Goal: Check status: Check status

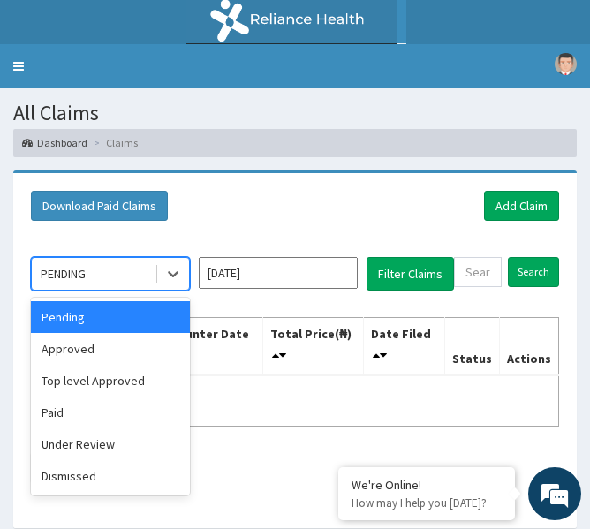
click at [170, 267] on icon at bounding box center [173, 274] width 18 height 18
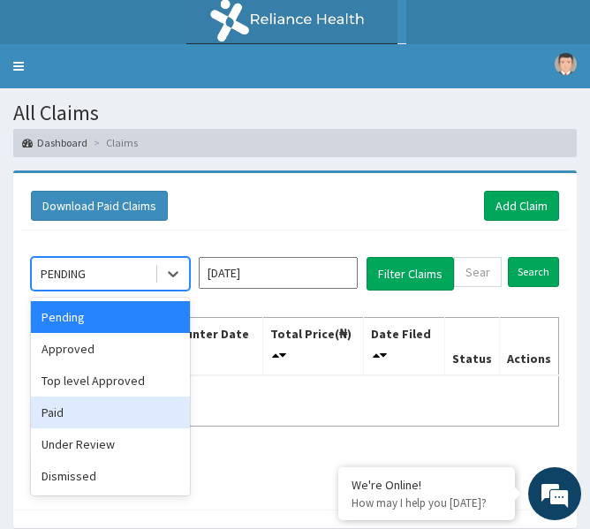
click at [71, 404] on div "Paid" at bounding box center [110, 412] width 159 height 32
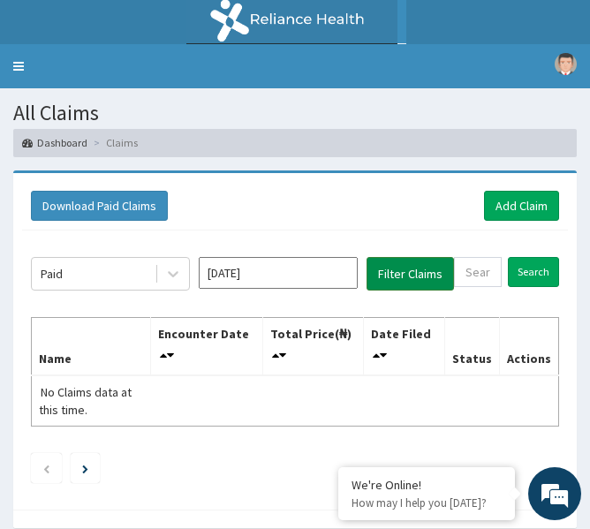
click at [400, 277] on button "Filter Claims" at bounding box center [409, 274] width 87 height 34
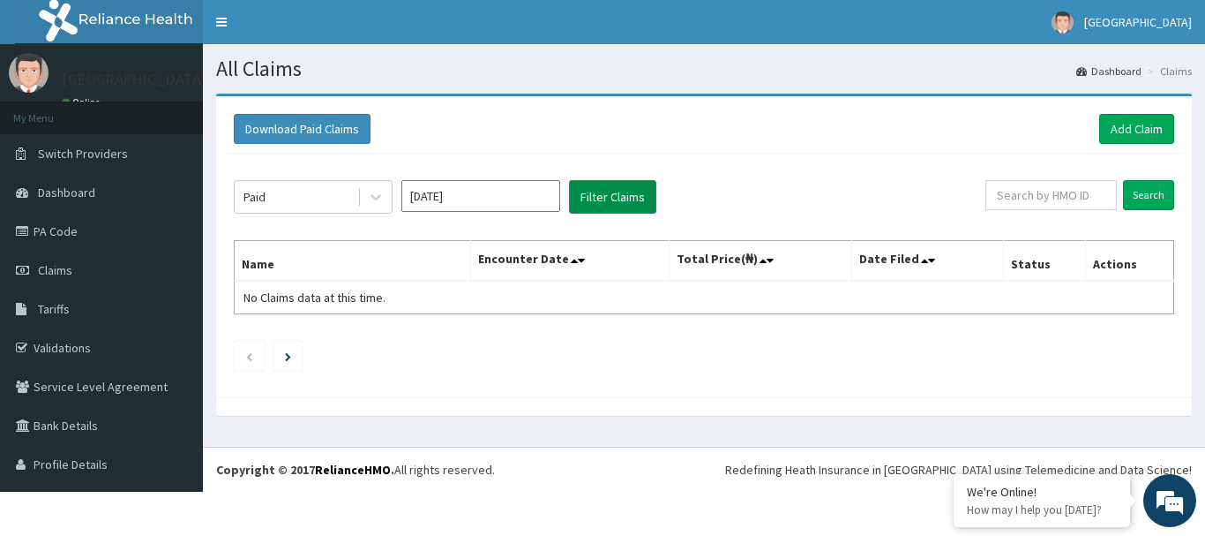
click at [601, 197] on button "Filter Claims" at bounding box center [612, 197] width 87 height 34
click at [97, 282] on link "Claims" at bounding box center [101, 270] width 203 height 39
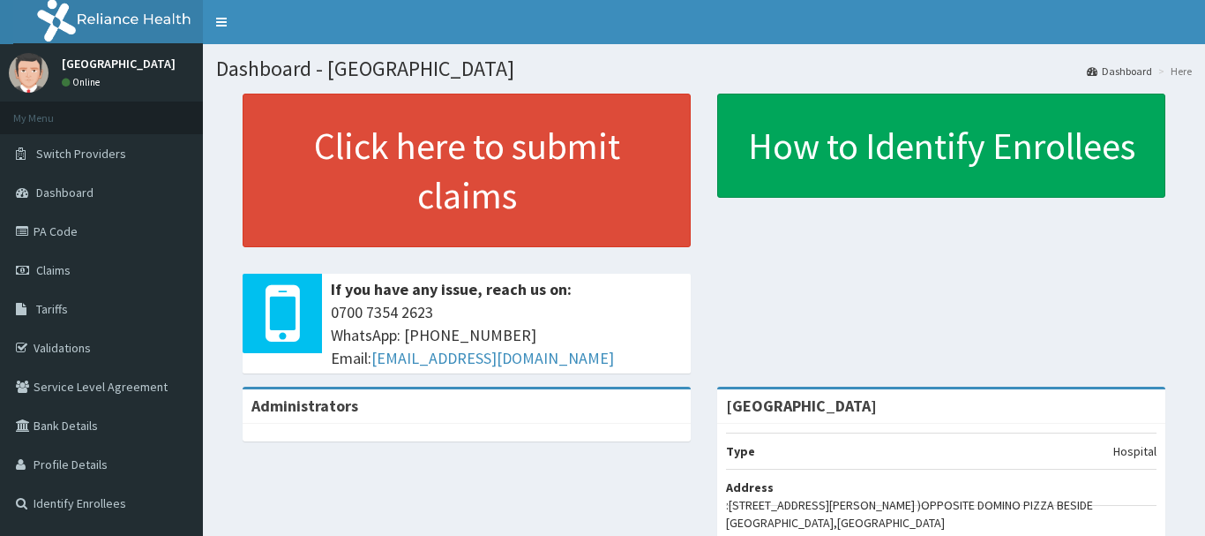
click at [107, 267] on link "Claims" at bounding box center [101, 270] width 203 height 39
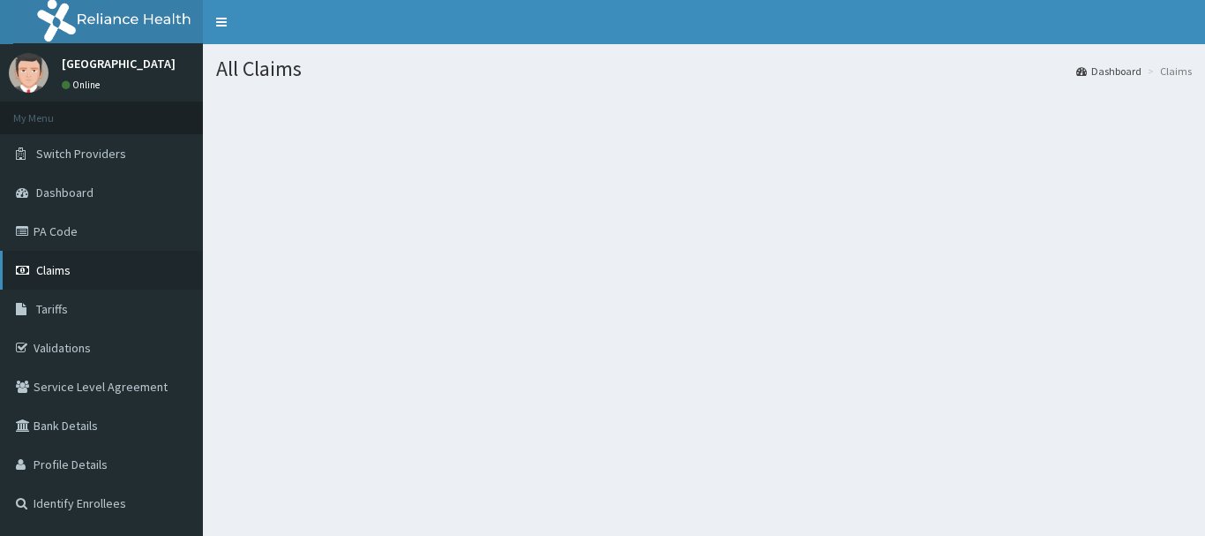
click at [101, 267] on link "Claims" at bounding box center [101, 270] width 203 height 39
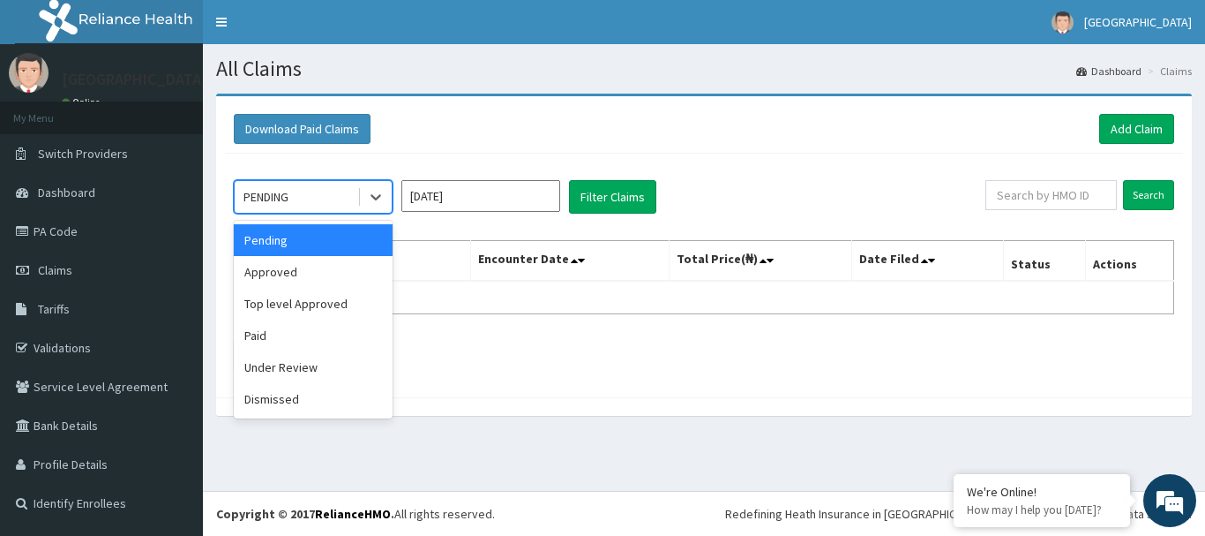
click at [343, 204] on div "PENDING" at bounding box center [296, 197] width 123 height 28
click at [311, 326] on div "Paid" at bounding box center [313, 335] width 159 height 32
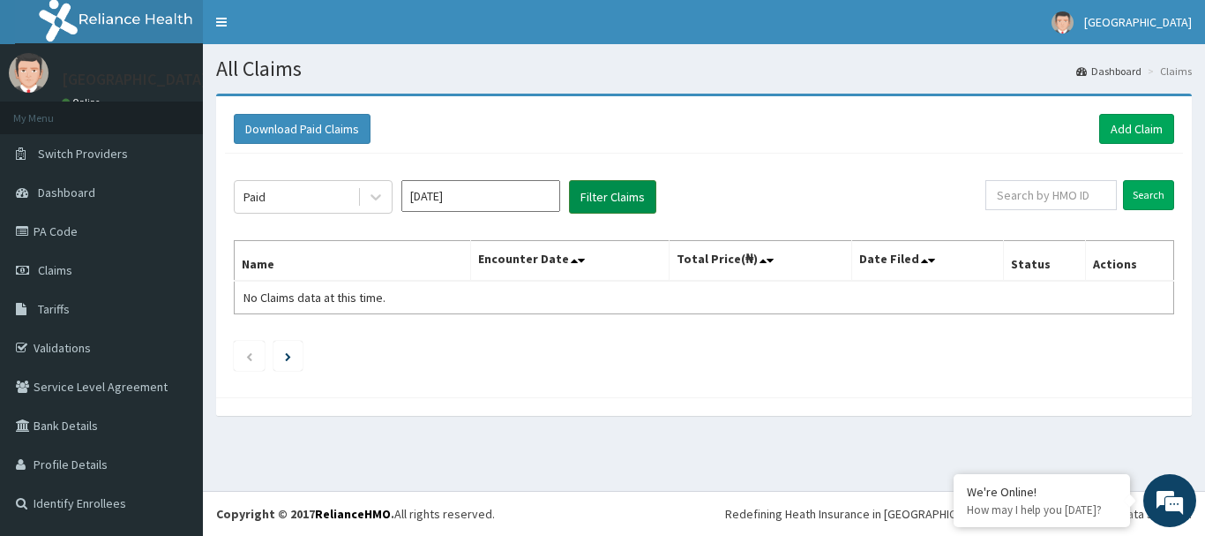
click at [610, 203] on button "Filter Claims" at bounding box center [612, 197] width 87 height 34
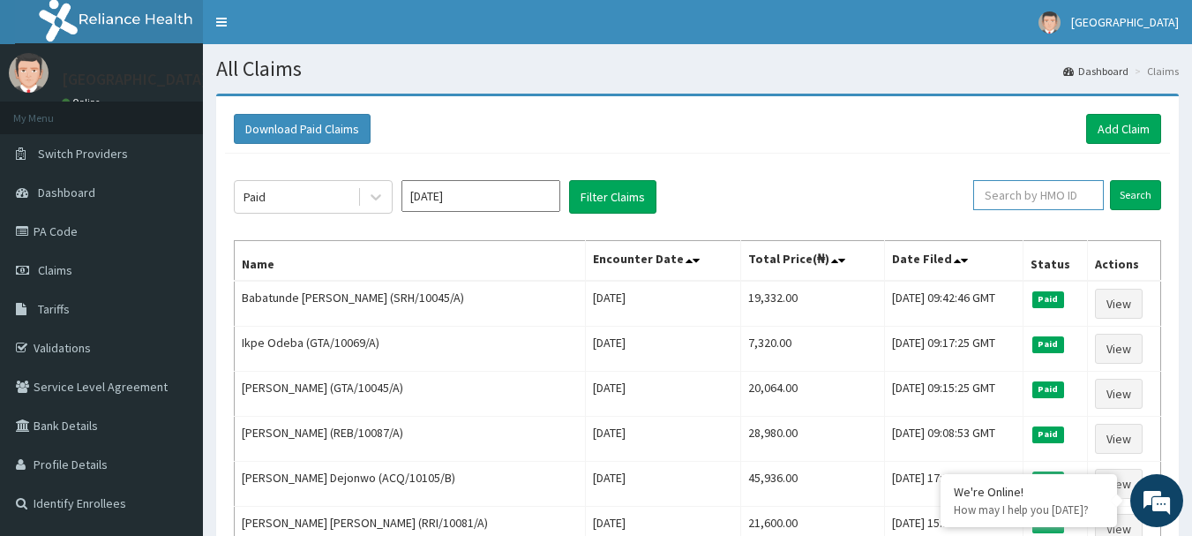
click at [1009, 199] on input "text" at bounding box center [1038, 195] width 131 height 30
type input "w"
type input "WBS/1004"
click at [1130, 201] on input "Search" at bounding box center [1135, 195] width 51 height 30
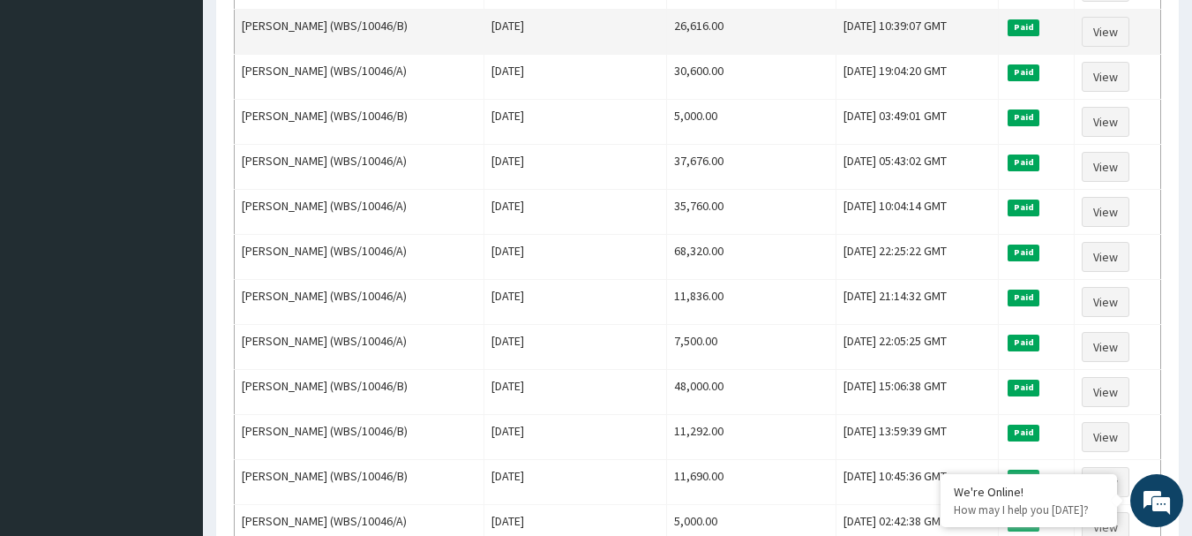
scroll to position [811, 0]
